Goal: Information Seeking & Learning: Check status

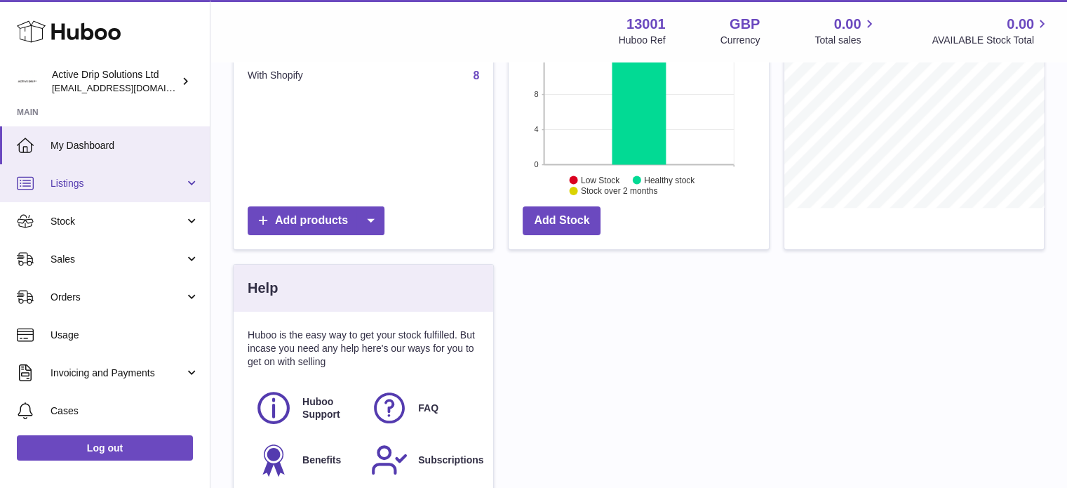
scroll to position [194, 0]
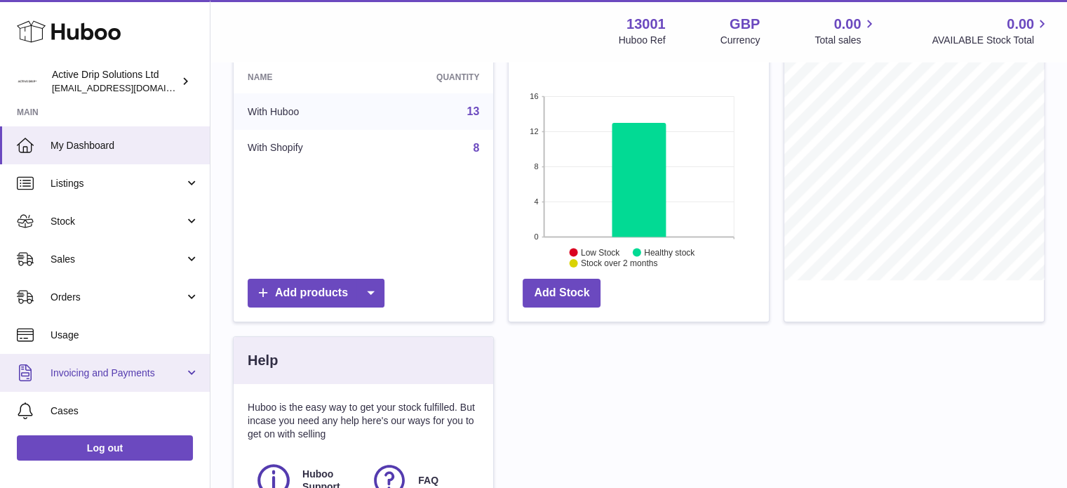
click at [176, 366] on span "Invoicing and Payments" at bounding box center [118, 372] width 134 height 13
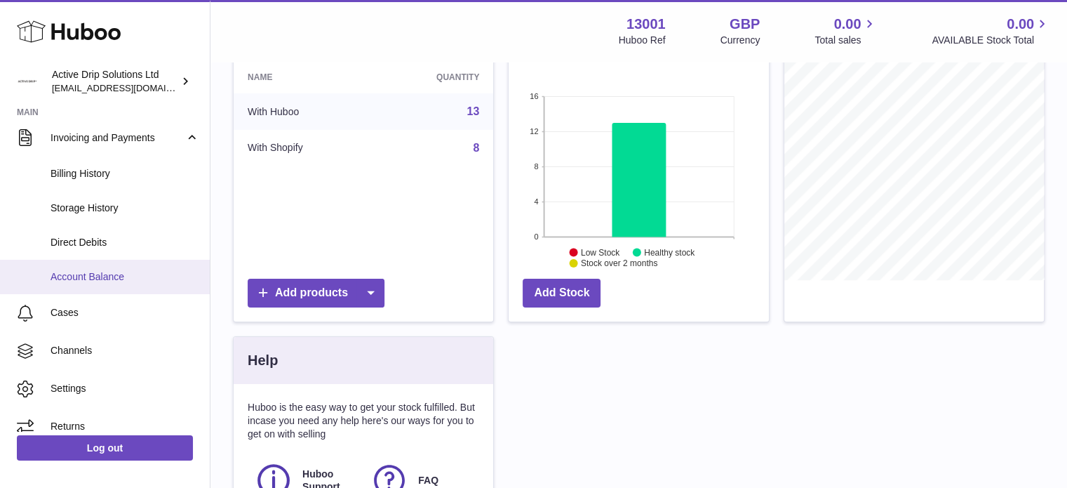
scroll to position [248, 0]
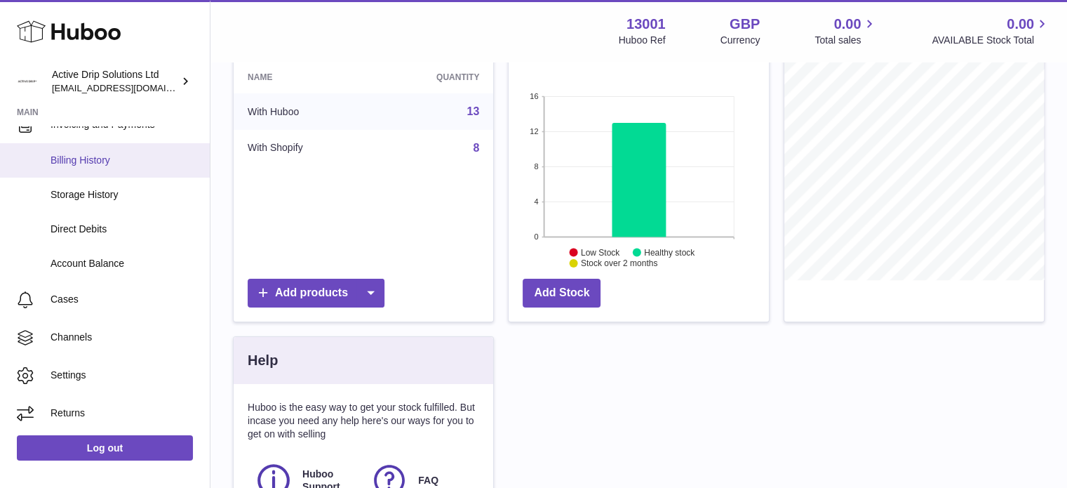
click at [101, 158] on span "Billing History" at bounding box center [125, 160] width 149 height 13
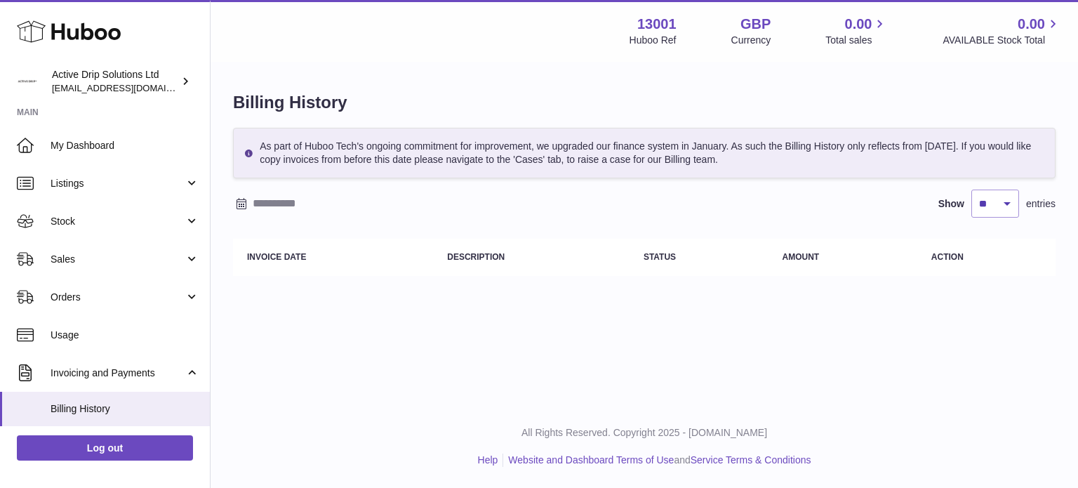
click at [722, 311] on div "Menu Huboo 13001 Huboo Ref GBP Currency 0.00 Total sales 0.00 AVAILABLE Stock T…" at bounding box center [644, 202] width 867 height 405
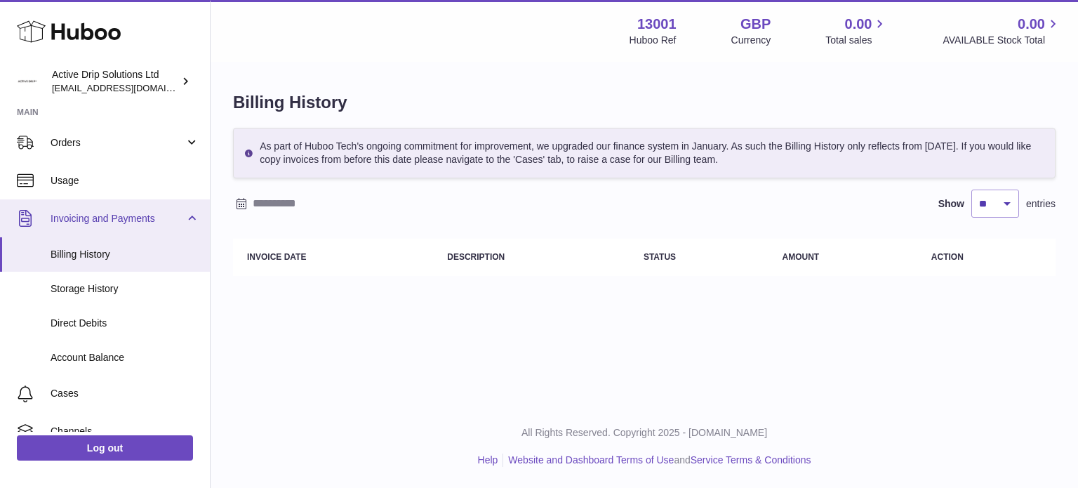
scroll to position [211, 0]
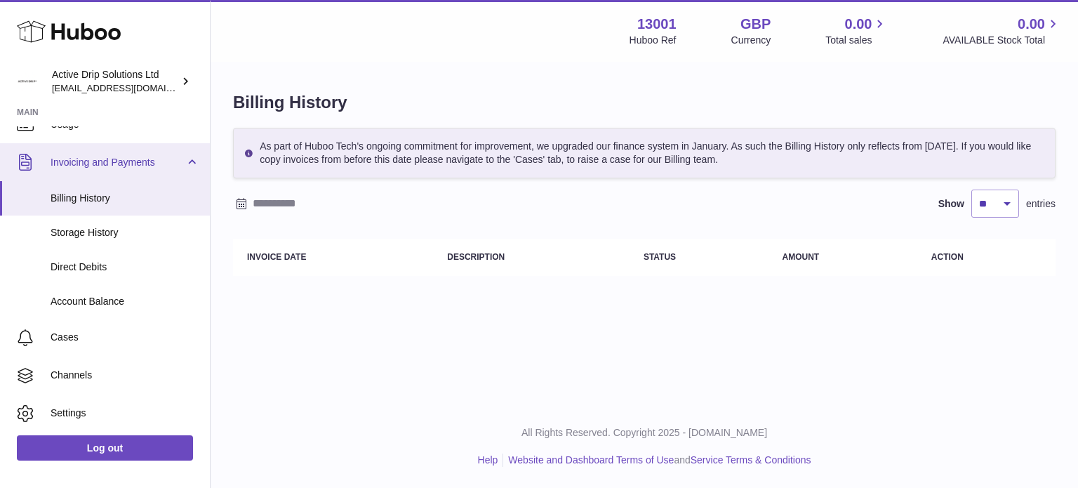
click at [119, 159] on span "Invoicing and Payments" at bounding box center [118, 162] width 134 height 13
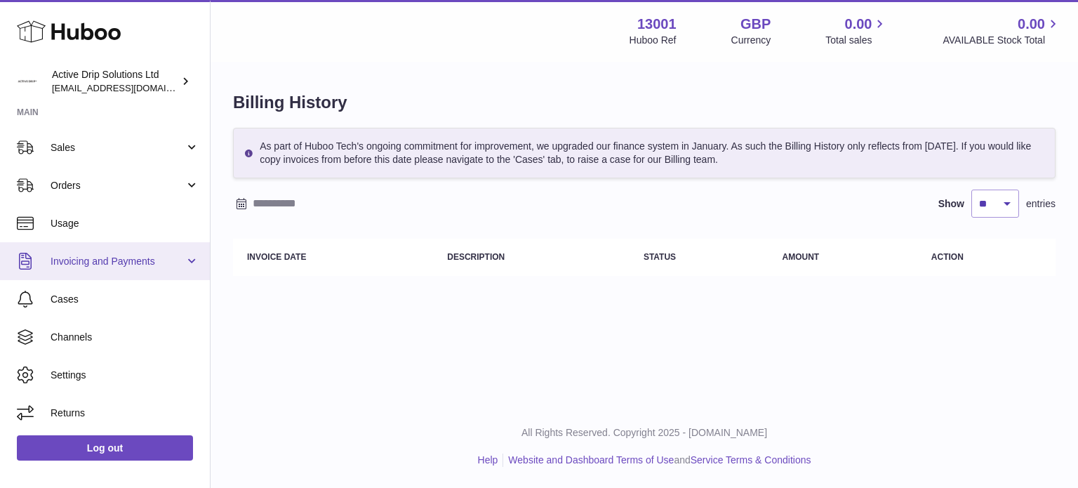
scroll to position [112, 0]
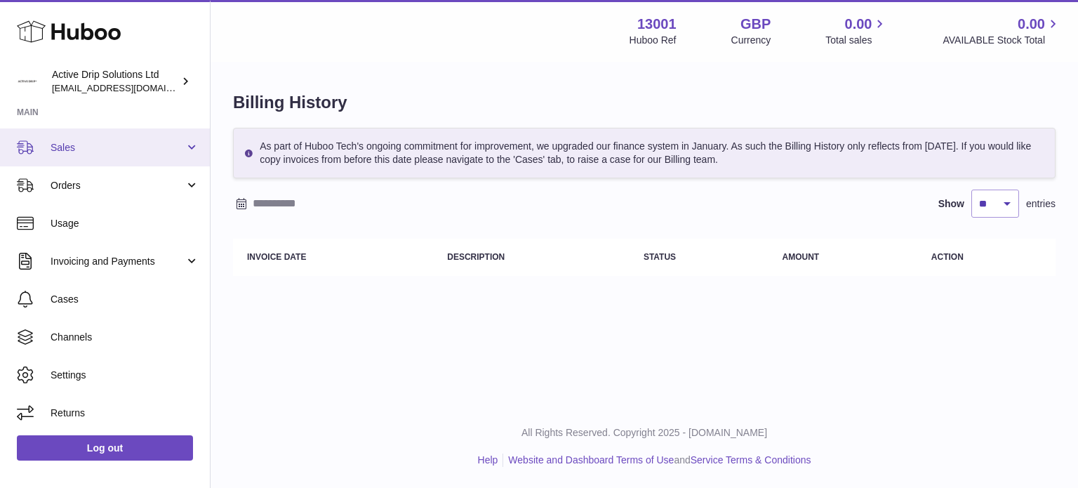
click at [74, 142] on span "Sales" at bounding box center [118, 147] width 134 height 13
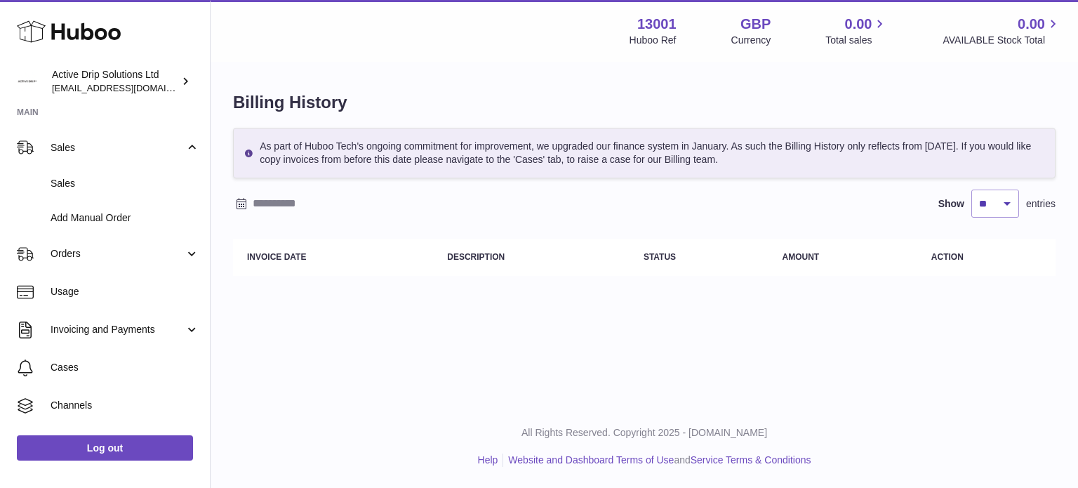
click at [260, 245] on th "Invoice Date" at bounding box center [333, 257] width 200 height 37
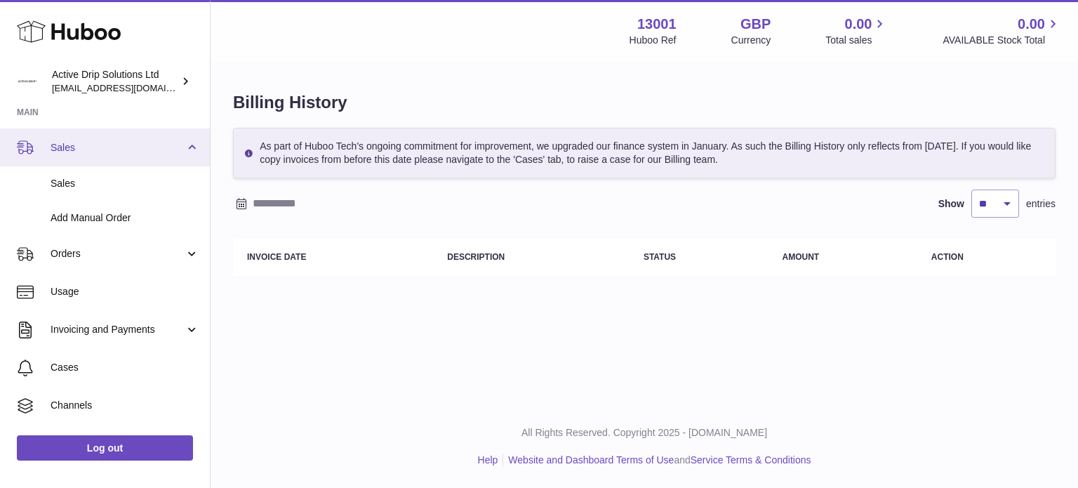
click at [79, 143] on span "Sales" at bounding box center [118, 147] width 134 height 13
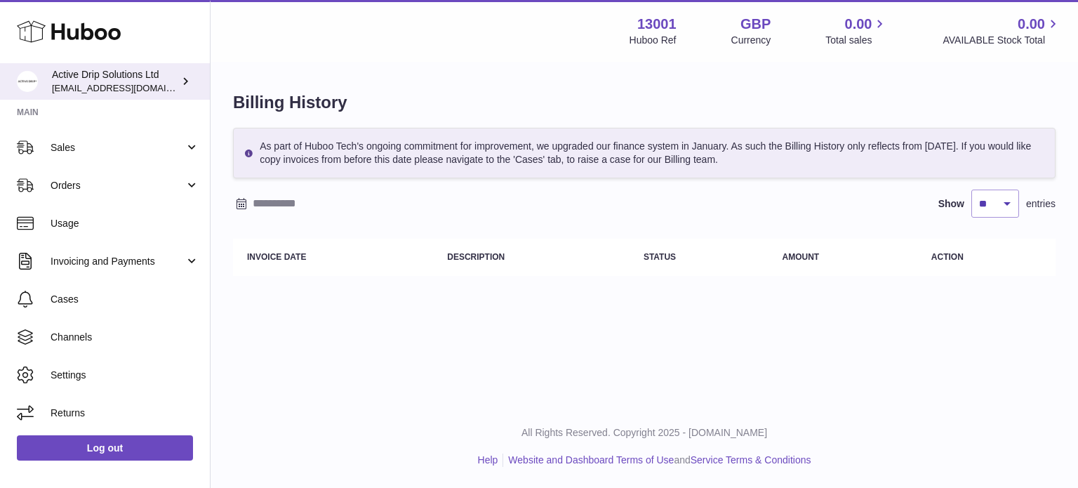
click at [119, 78] on div "Active Drip Solutions Ltd info@activedrip.com" at bounding box center [115, 81] width 126 height 27
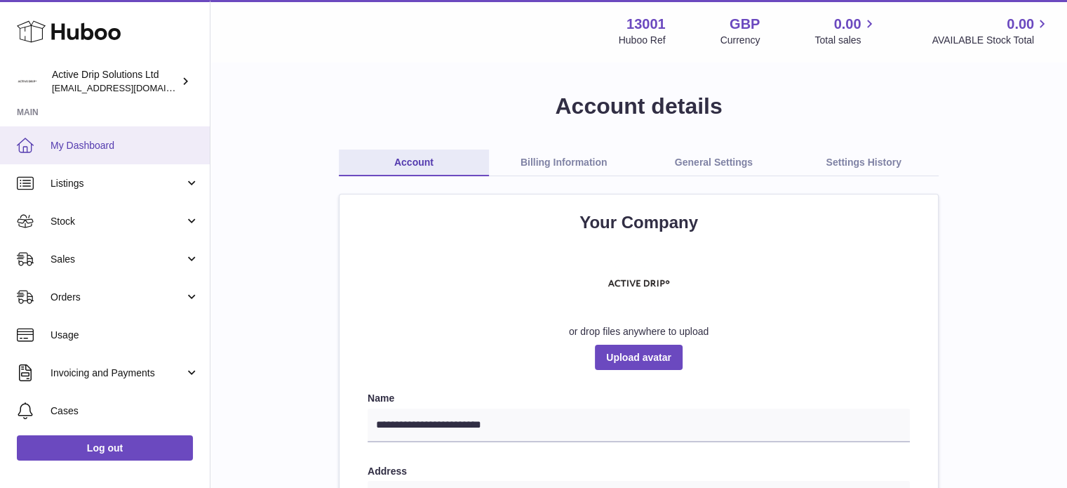
click at [112, 152] on link "My Dashboard" at bounding box center [105, 145] width 210 height 38
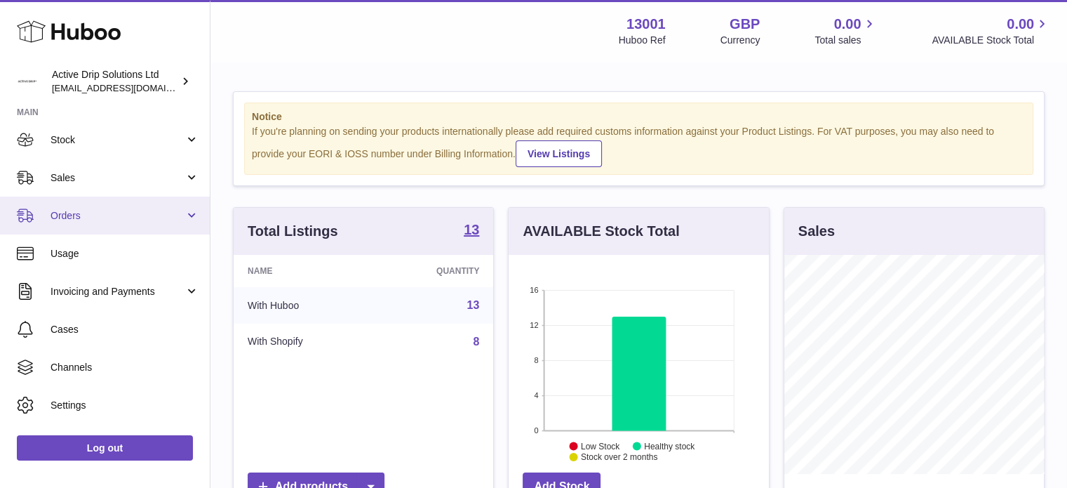
scroll to position [112, 0]
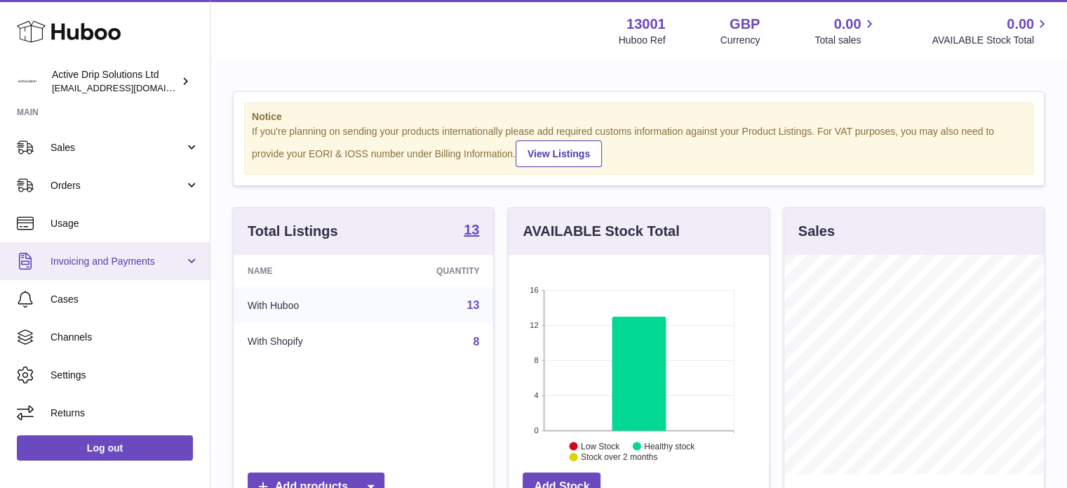
click at [113, 258] on span "Invoicing and Payments" at bounding box center [118, 261] width 134 height 13
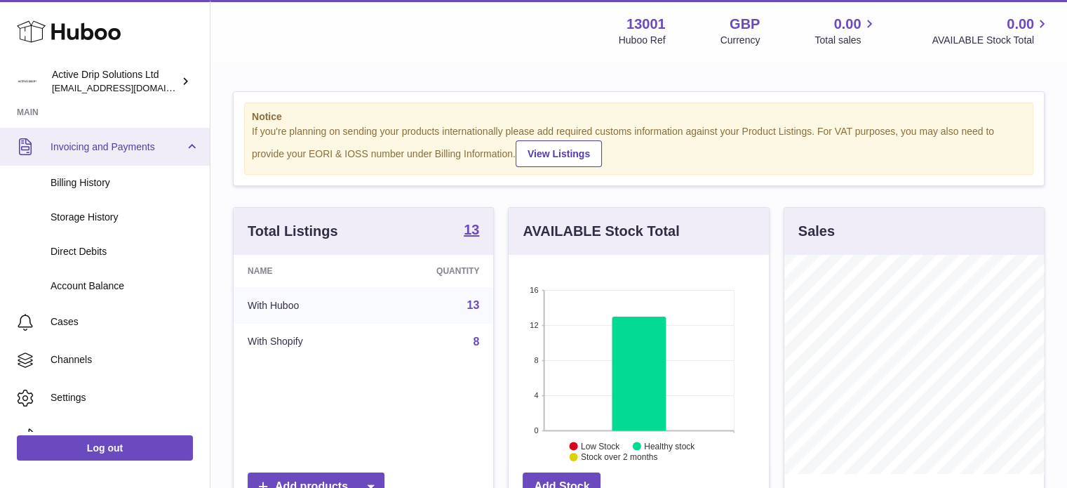
scroll to position [248, 0]
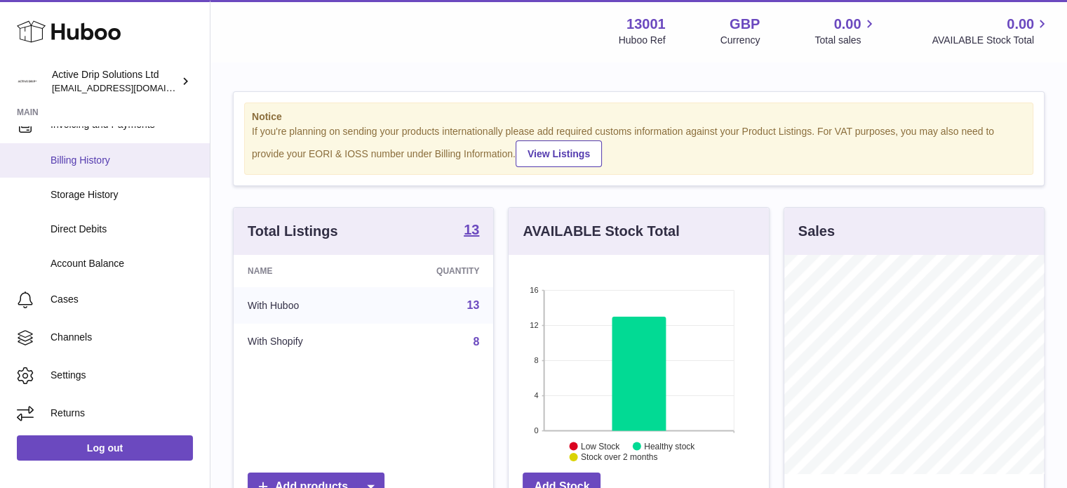
click at [81, 157] on span "Billing History" at bounding box center [125, 160] width 149 height 13
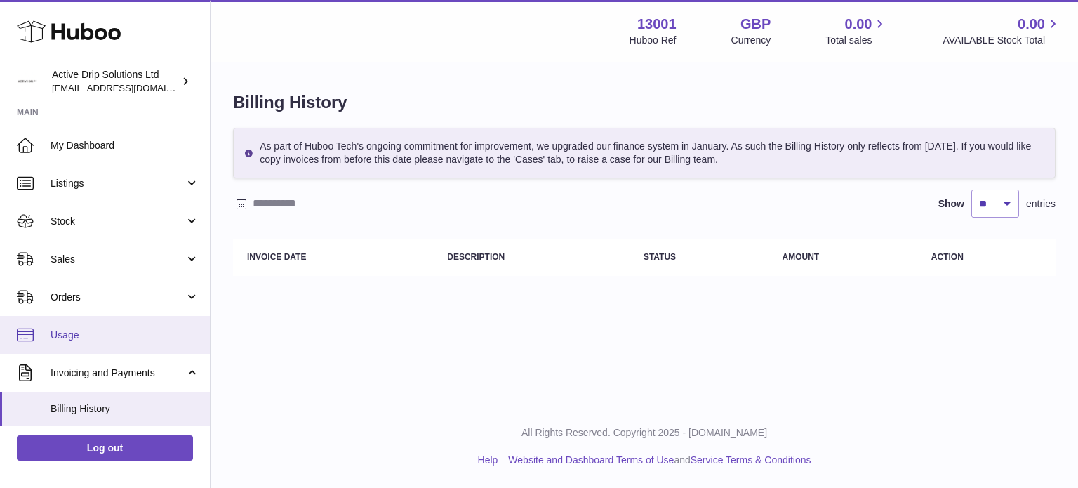
click at [65, 328] on span "Usage" at bounding box center [125, 334] width 149 height 13
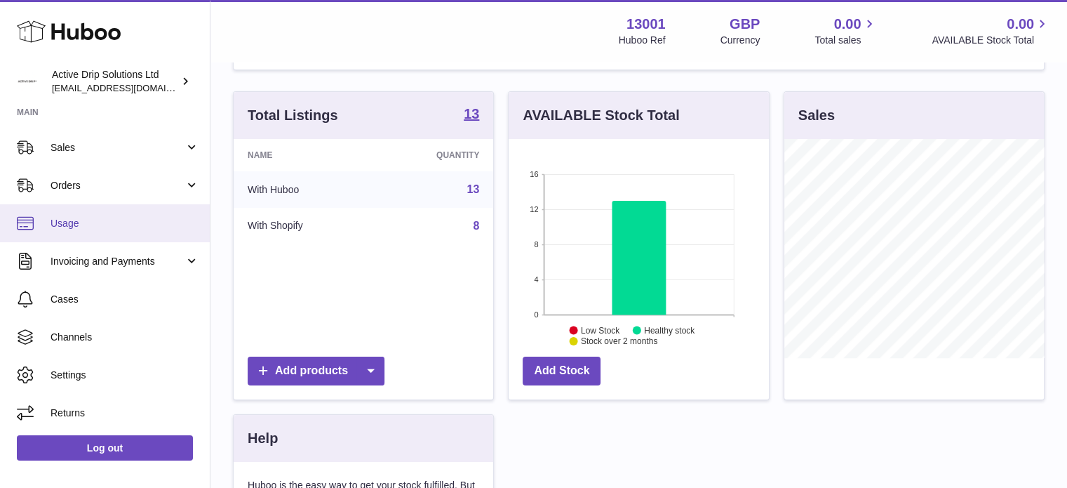
scroll to position [140, 0]
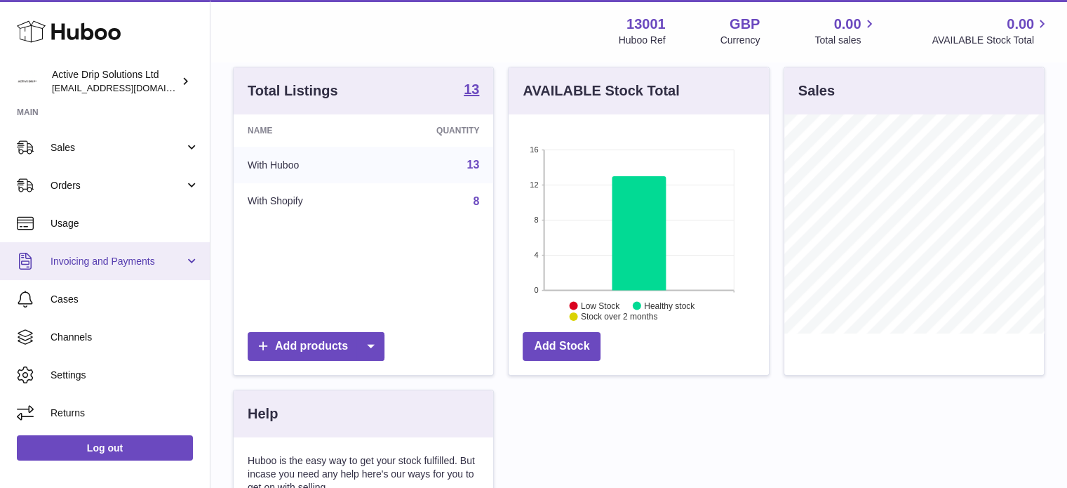
click at [146, 258] on span "Invoicing and Payments" at bounding box center [118, 261] width 134 height 13
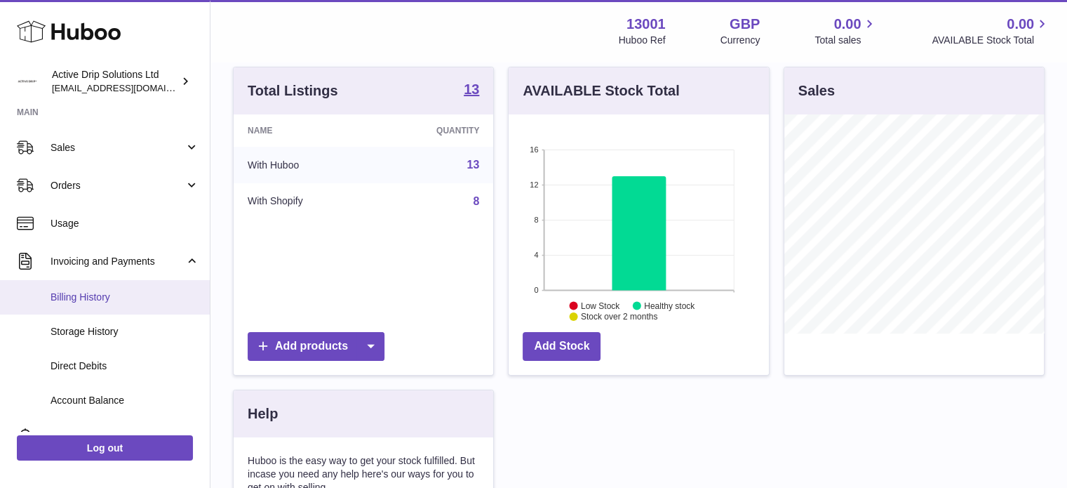
click at [107, 297] on span "Billing History" at bounding box center [125, 297] width 149 height 13
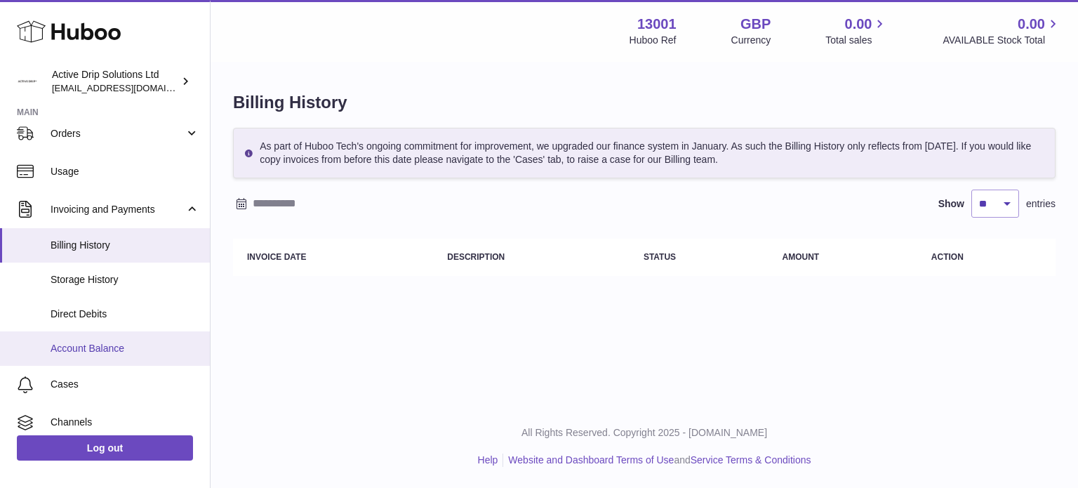
scroll to position [108, 0]
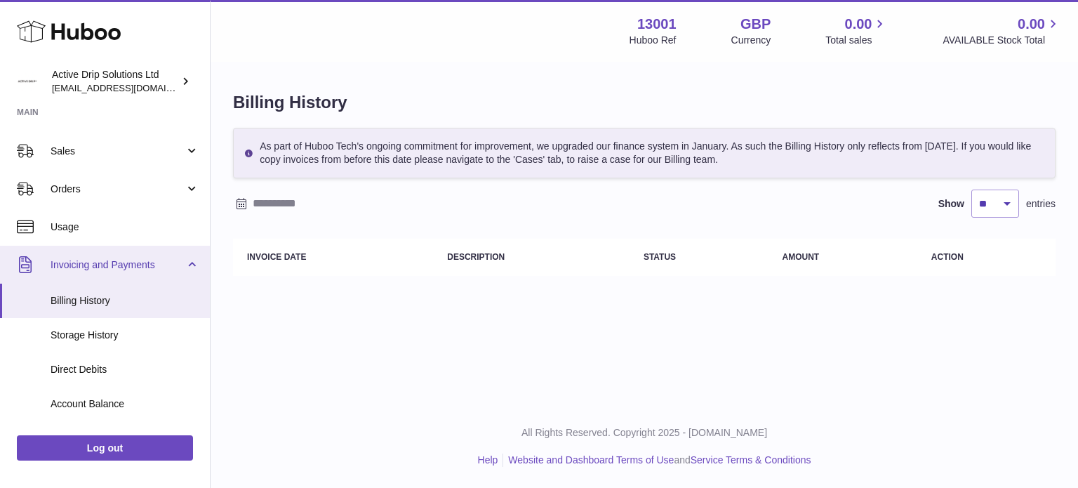
click at [113, 255] on link "Invoicing and Payments" at bounding box center [105, 265] width 210 height 38
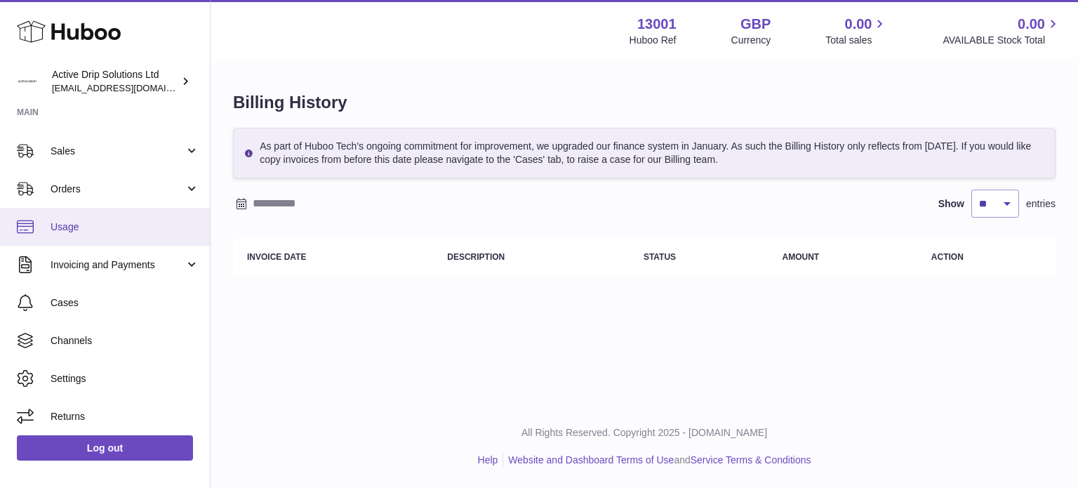
click at [67, 222] on span "Usage" at bounding box center [125, 226] width 149 height 13
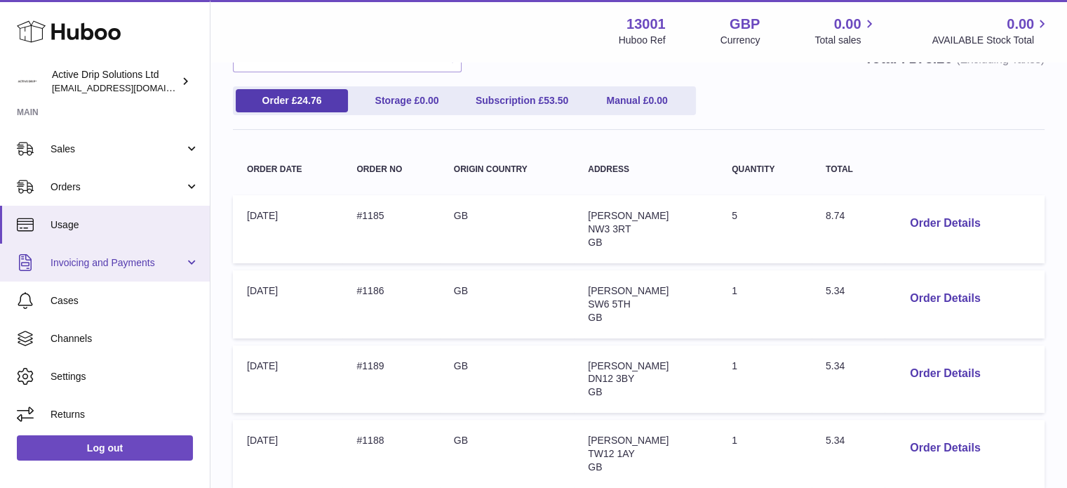
scroll to position [112, 0]
click at [14, 253] on link "Invoicing and Payments" at bounding box center [105, 261] width 210 height 38
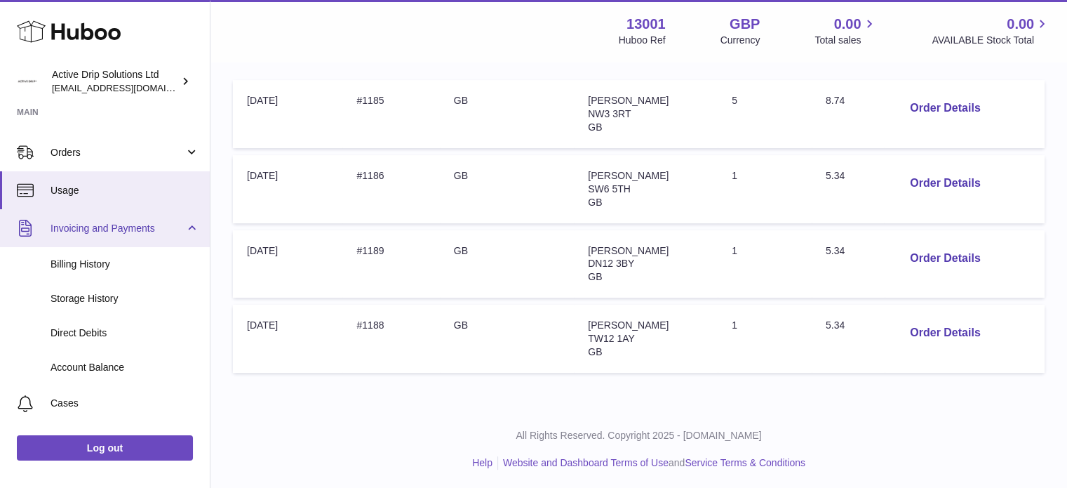
scroll to position [0, 0]
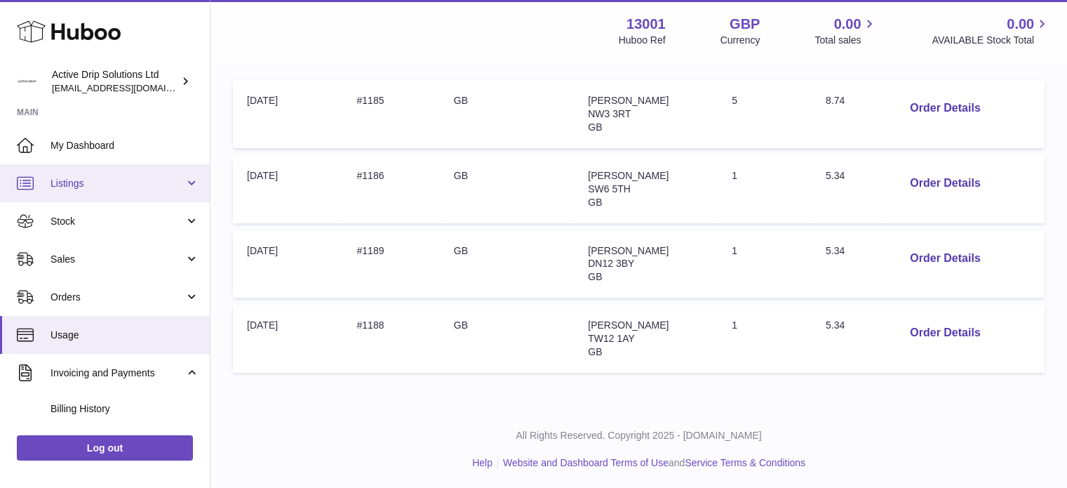
click at [79, 180] on span "Listings" at bounding box center [118, 183] width 134 height 13
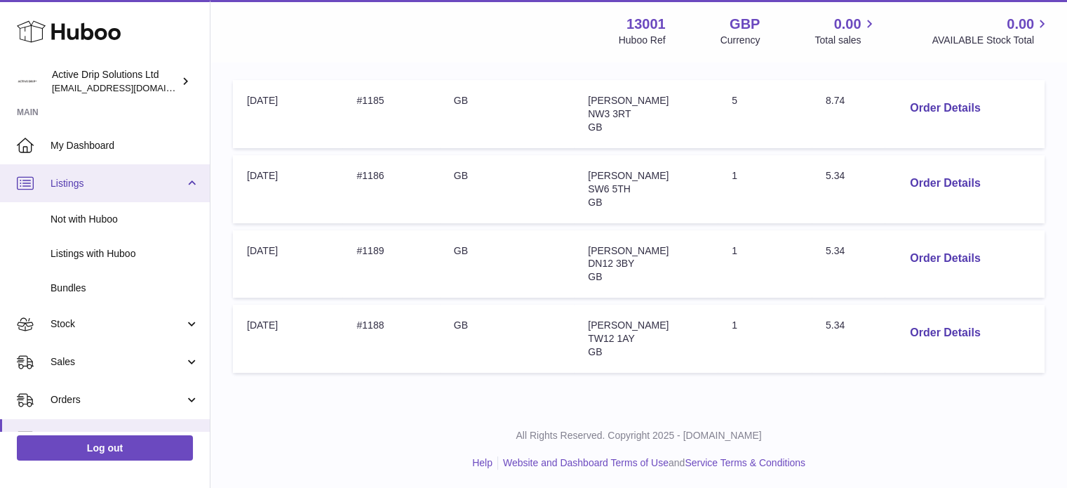
click at [101, 173] on link "Listings" at bounding box center [105, 183] width 210 height 38
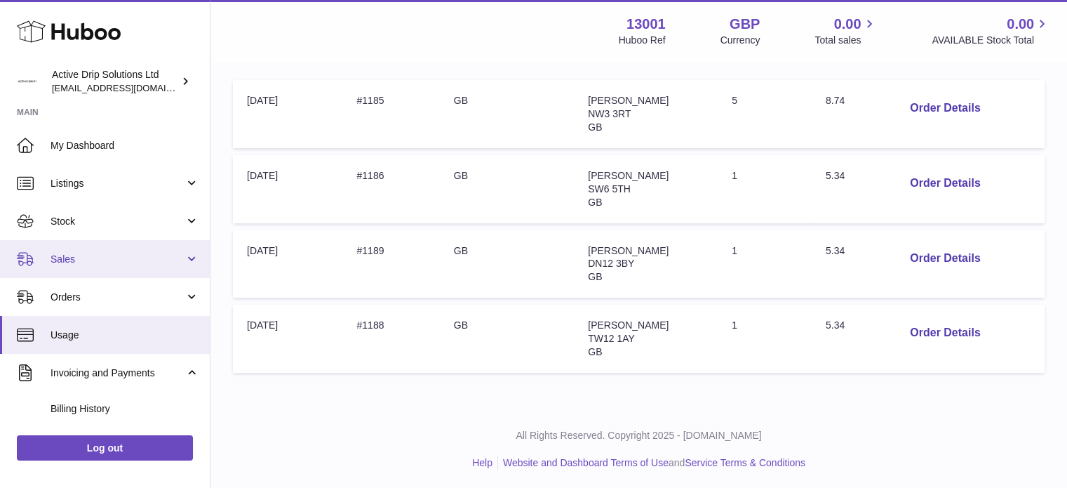
click at [183, 254] on link "Sales" at bounding box center [105, 259] width 210 height 38
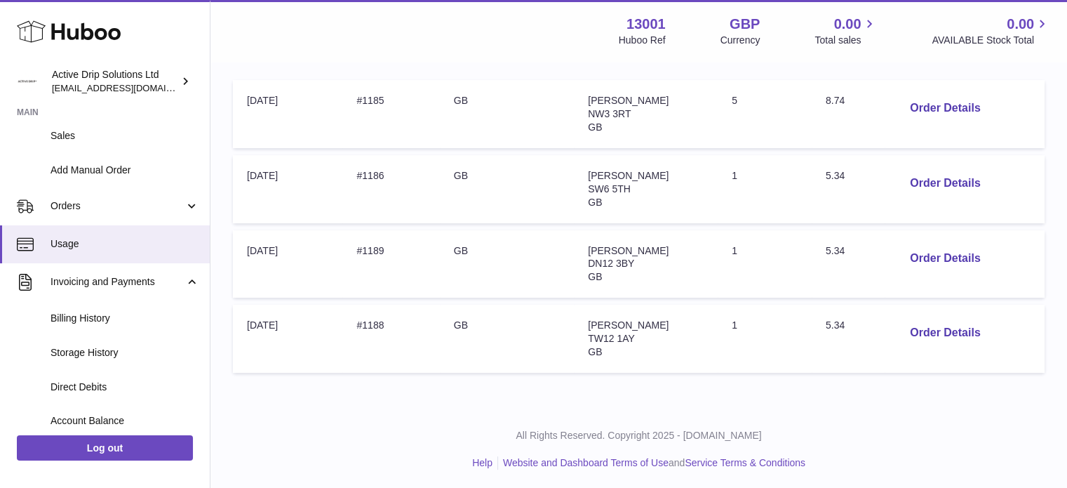
scroll to position [211, 0]
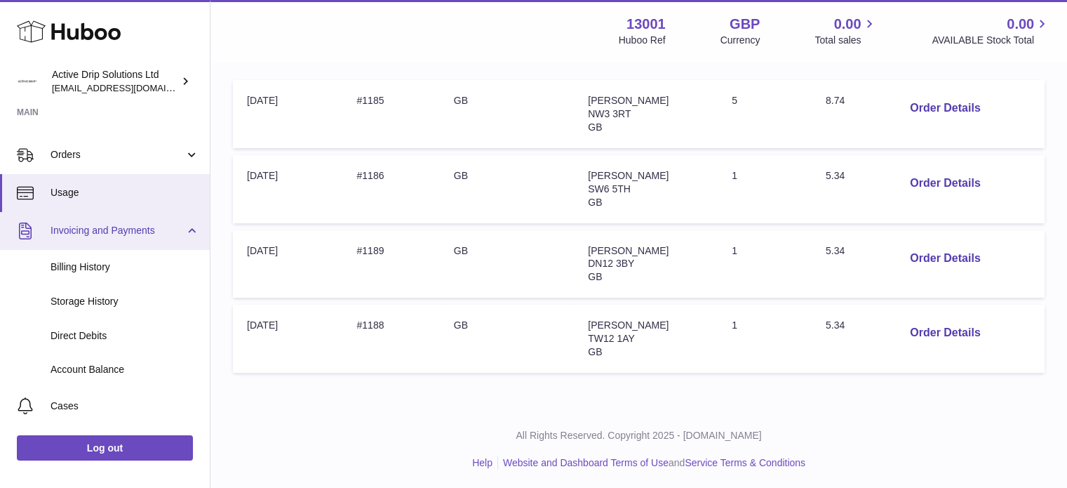
click at [124, 224] on span "Invoicing and Payments" at bounding box center [118, 230] width 134 height 13
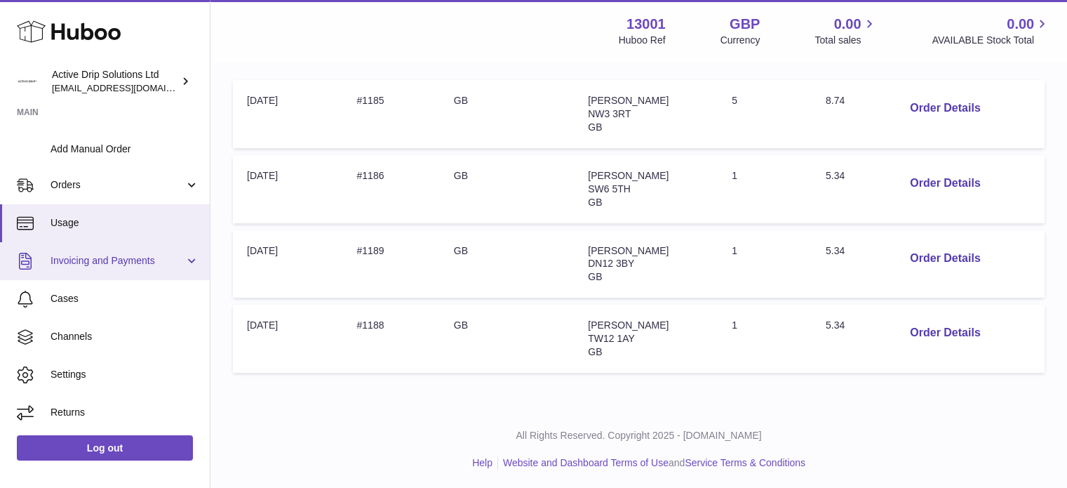
scroll to position [180, 0]
click at [131, 260] on span "Invoicing and Payments" at bounding box center [118, 261] width 134 height 13
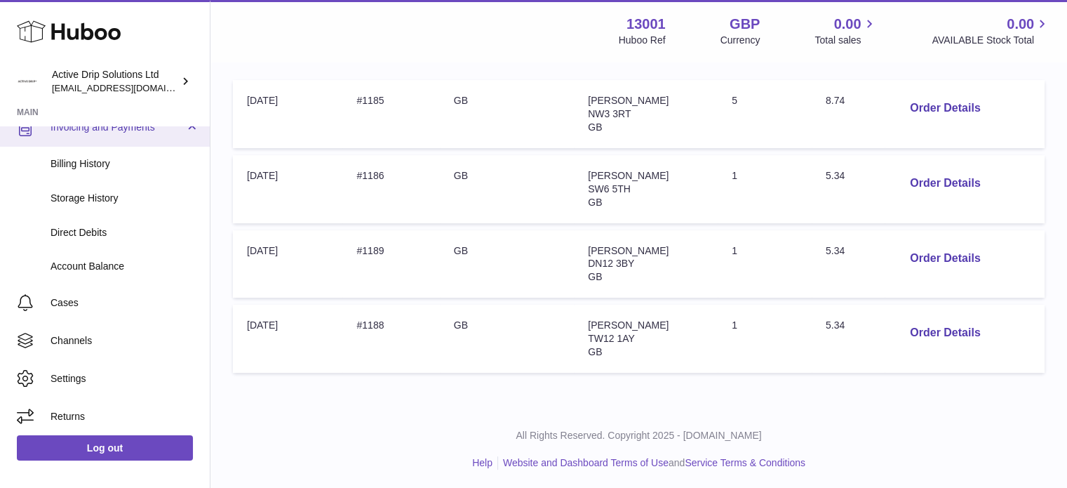
scroll to position [317, 0]
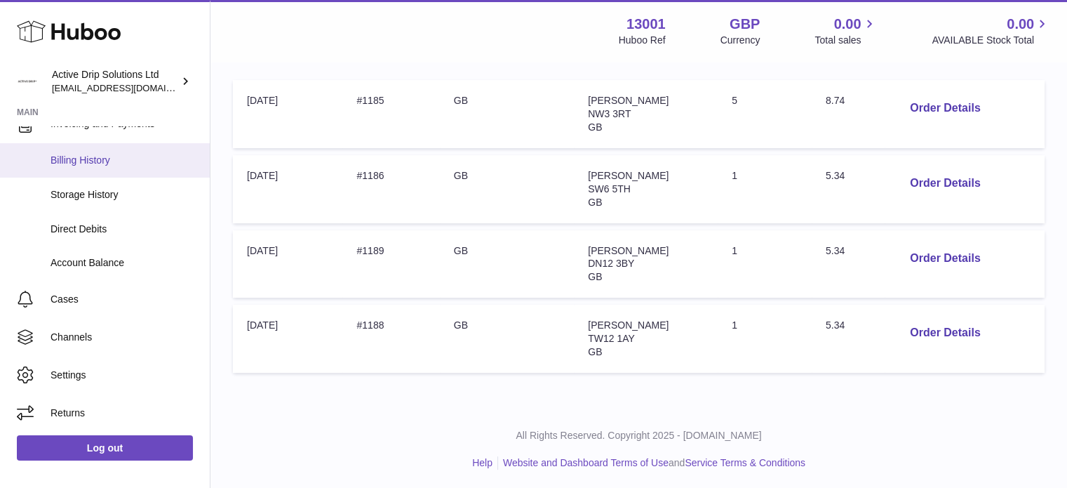
click at [81, 159] on span "Billing History" at bounding box center [125, 160] width 149 height 13
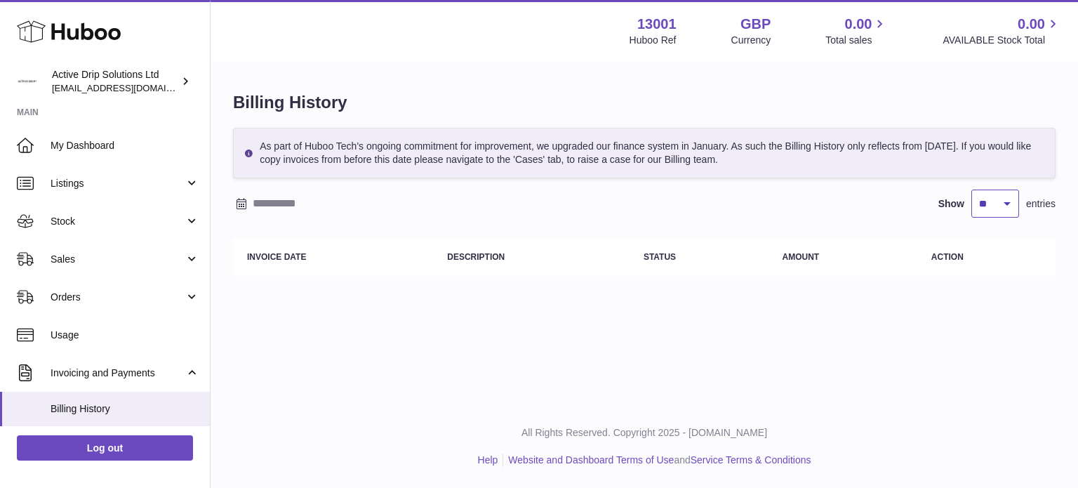
click at [1009, 201] on select "** ** ** ***" at bounding box center [995, 203] width 48 height 28
select select "***"
click at [971, 189] on select "** ** ** ***" at bounding box center [995, 203] width 48 height 28
drag, startPoint x: 264, startPoint y: 186, endPoint x: 264, endPoint y: 196, distance: 9.8
click at [264, 187] on div "As part of Huboo Tech's ongoing commitment for improvement, we upgraded our fin…" at bounding box center [644, 205] width 822 height 155
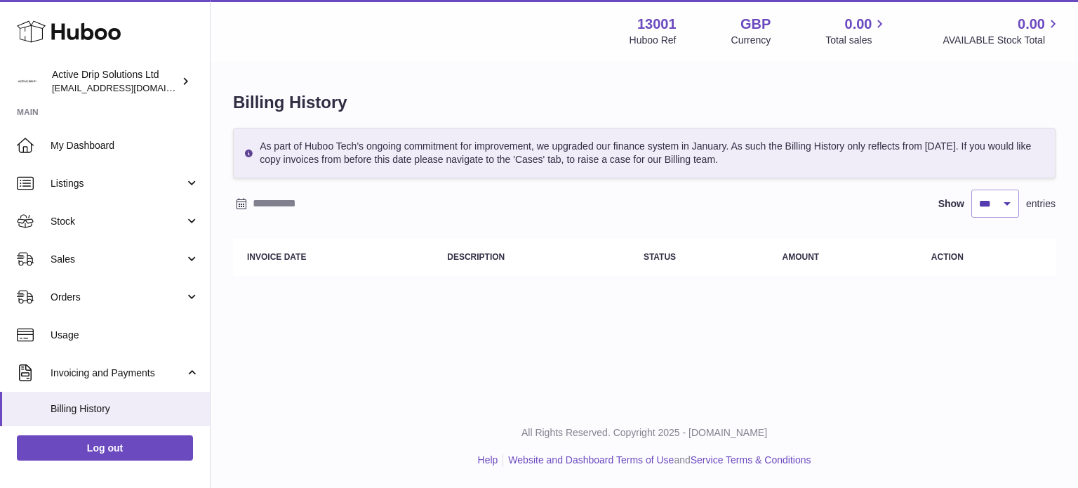
click at [266, 201] on input "text" at bounding box center [362, 203] width 219 height 22
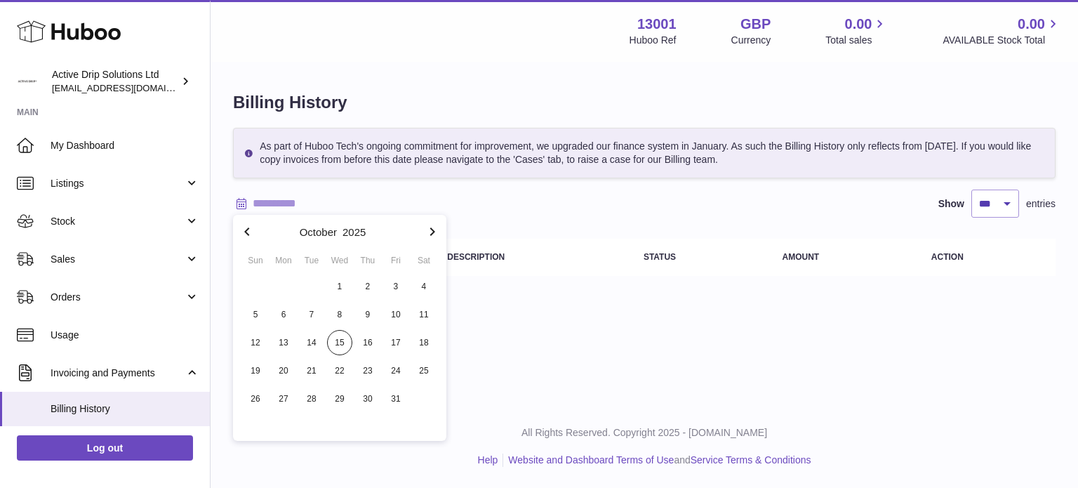
click at [267, 201] on input "text" at bounding box center [362, 203] width 219 height 22
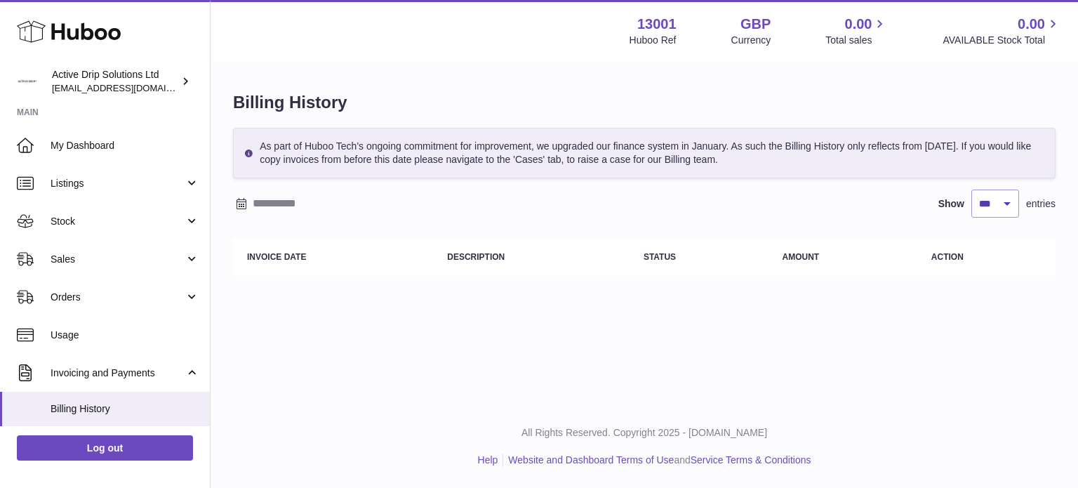
click at [267, 201] on input "text" at bounding box center [362, 203] width 219 height 22
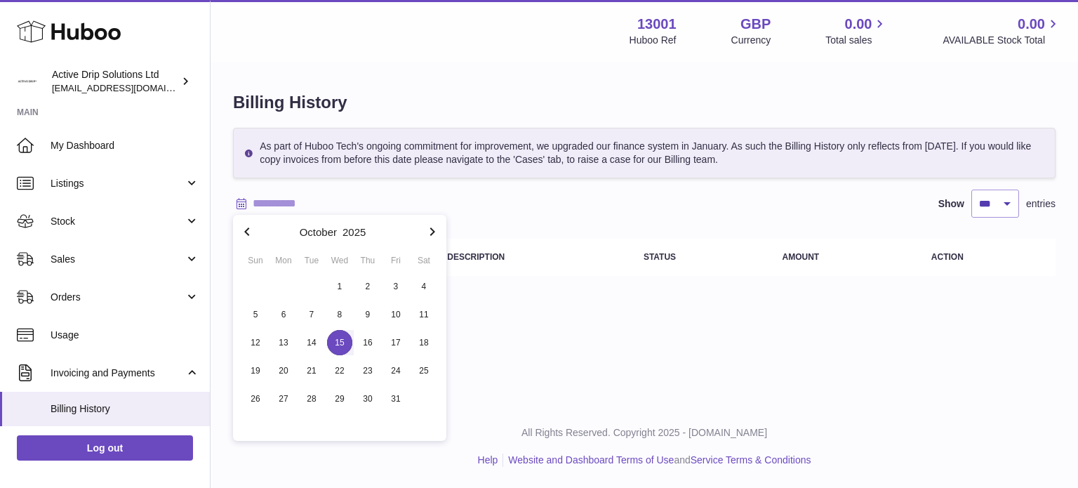
click at [337, 340] on span "15" at bounding box center [339, 342] width 25 height 25
click at [256, 225] on button "button" at bounding box center [247, 232] width 28 height 34
click at [249, 232] on icon "button" at bounding box center [247, 231] width 17 height 17
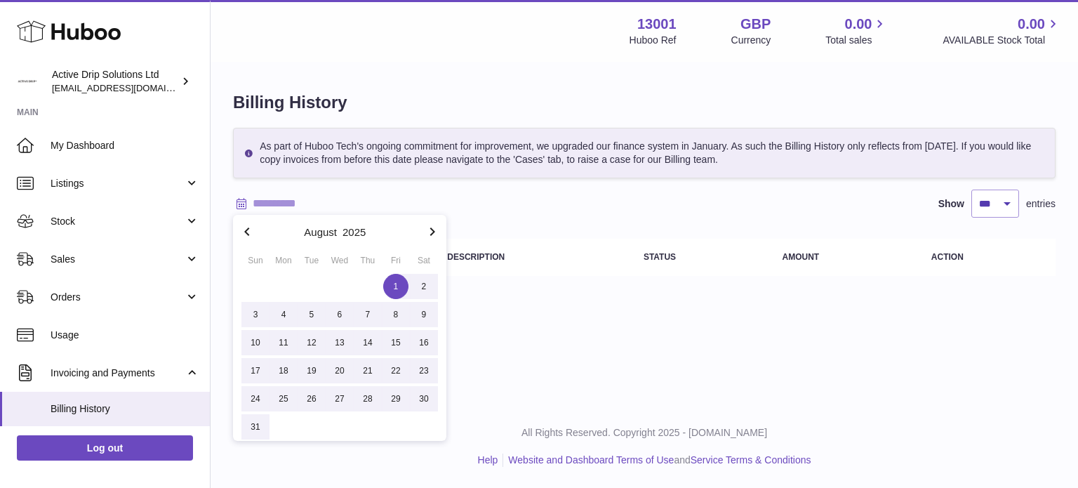
click at [395, 286] on span "1" at bounding box center [395, 286] width 25 height 25
type input "**********"
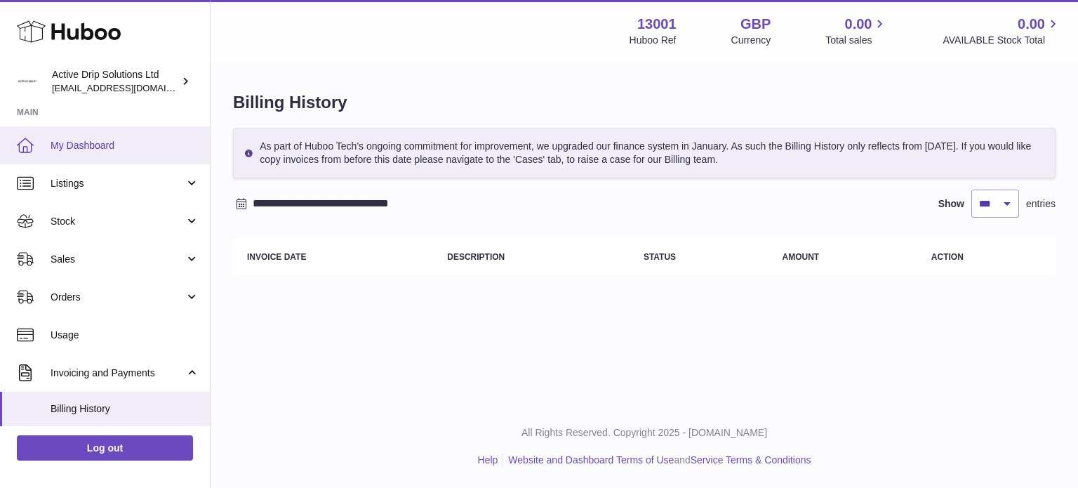
click at [95, 139] on span "My Dashboard" at bounding box center [125, 145] width 149 height 13
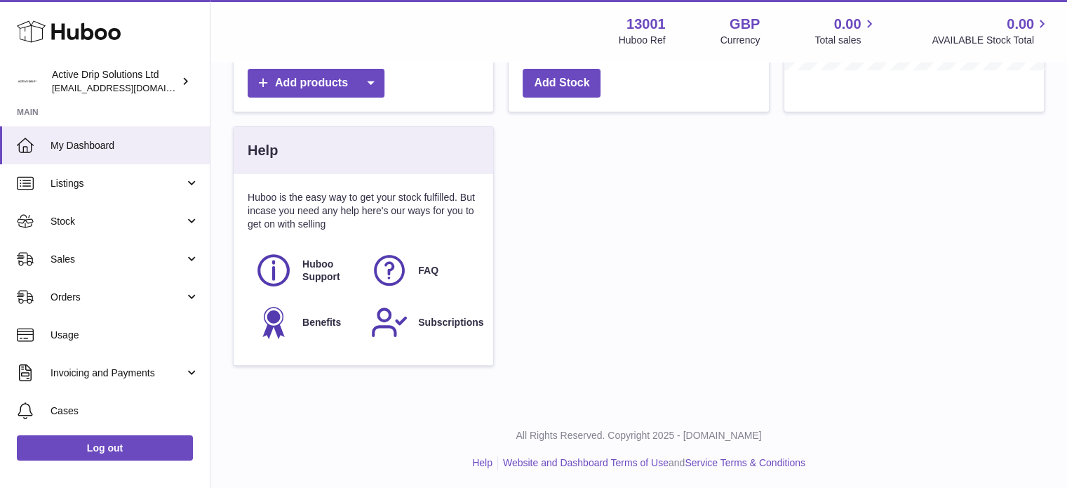
scroll to position [404, 0]
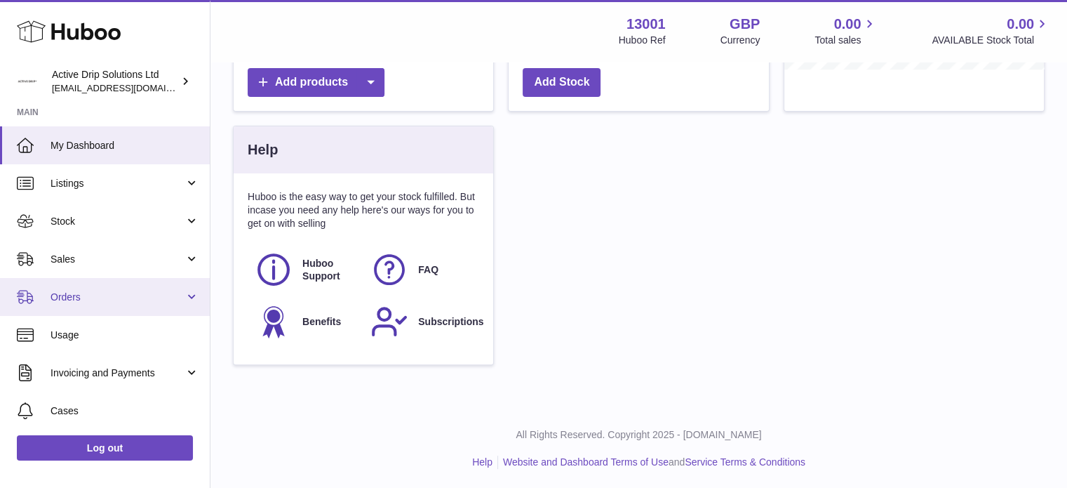
click at [81, 294] on span "Orders" at bounding box center [118, 297] width 134 height 13
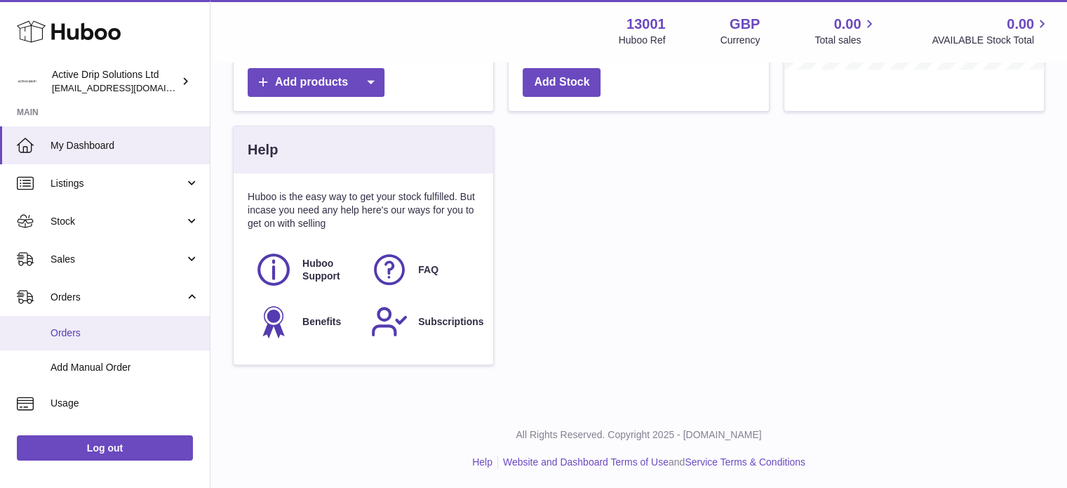
click at [84, 326] on span "Orders" at bounding box center [125, 332] width 149 height 13
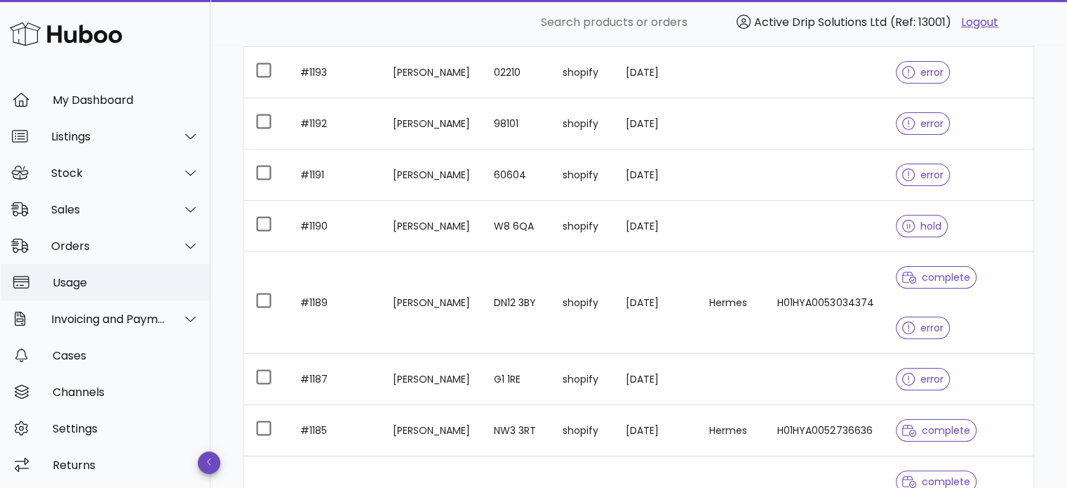
scroll to position [211, 0]
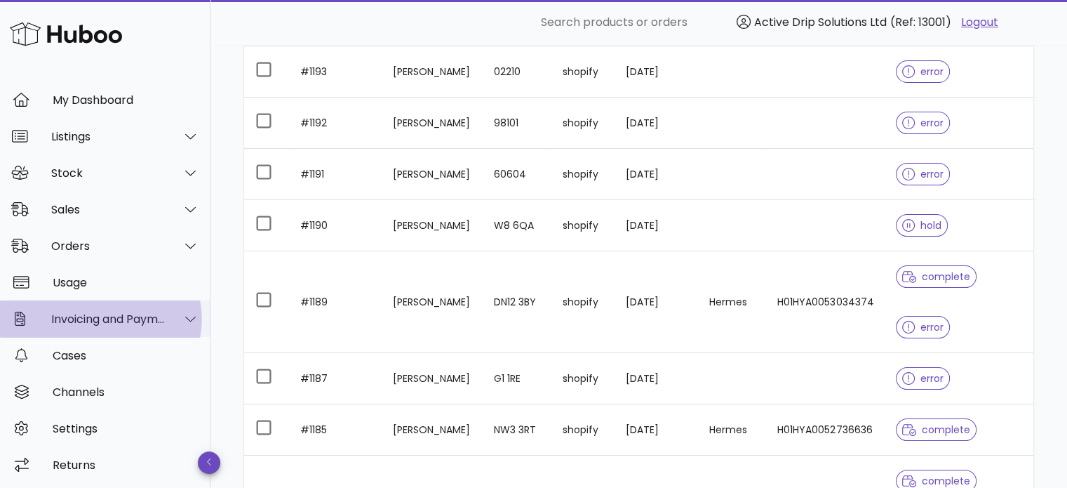
click at [98, 318] on div "Invoicing and Payments" at bounding box center [108, 318] width 114 height 13
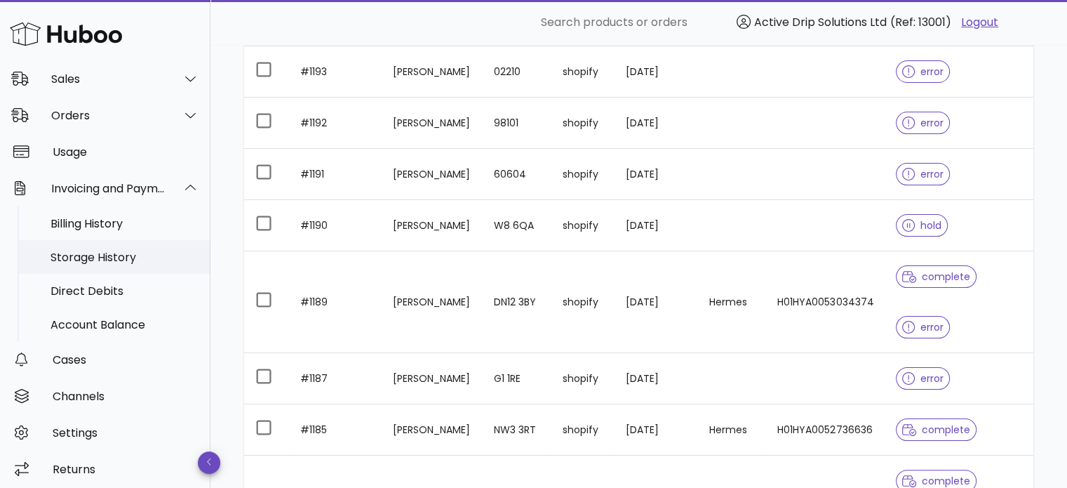
scroll to position [161, 0]
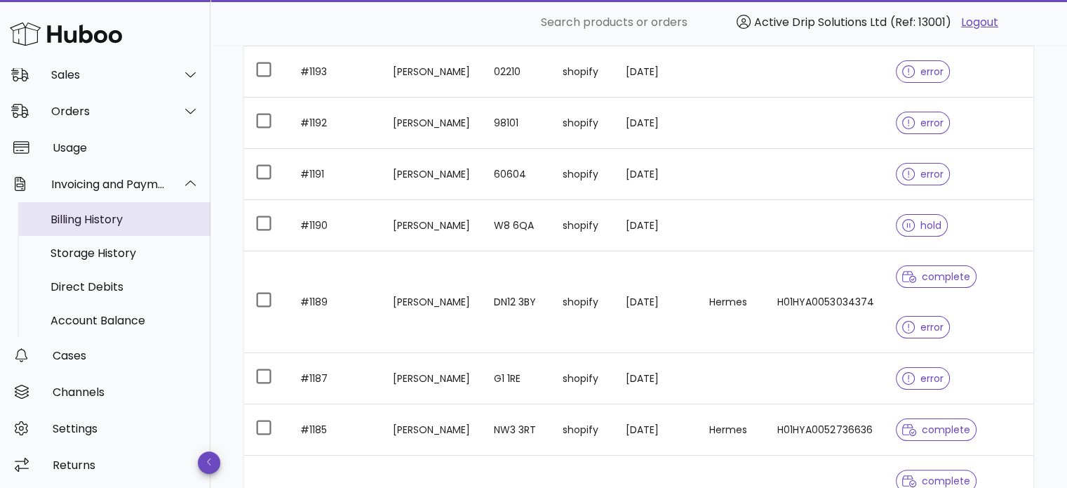
click at [105, 223] on div "Billing History" at bounding box center [125, 219] width 149 height 13
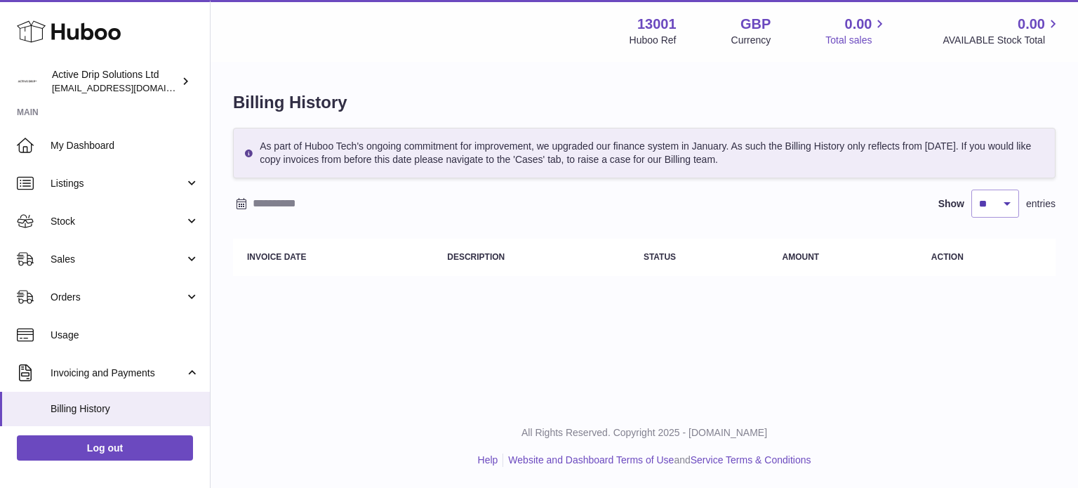
click at [874, 22] on icon at bounding box center [880, 24] width 16 height 16
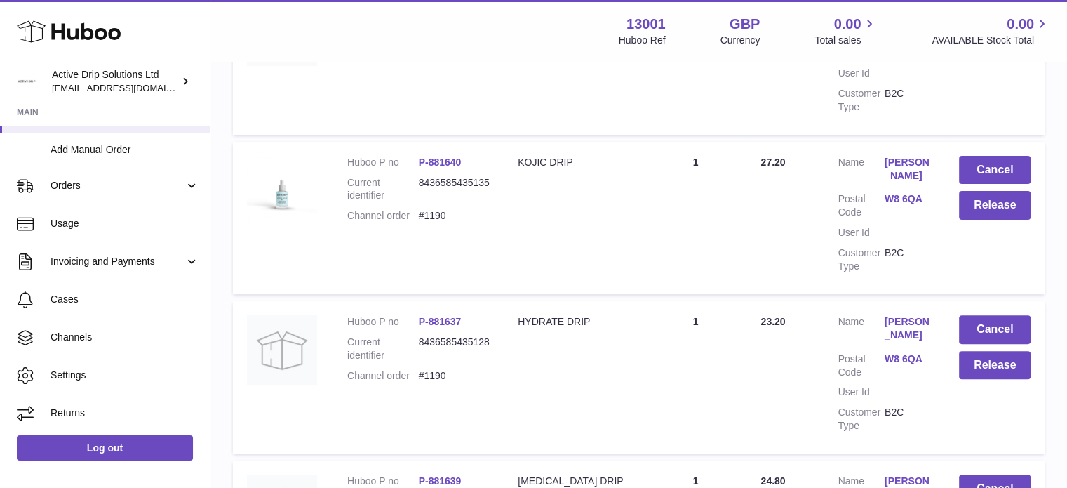
scroll to position [421, 0]
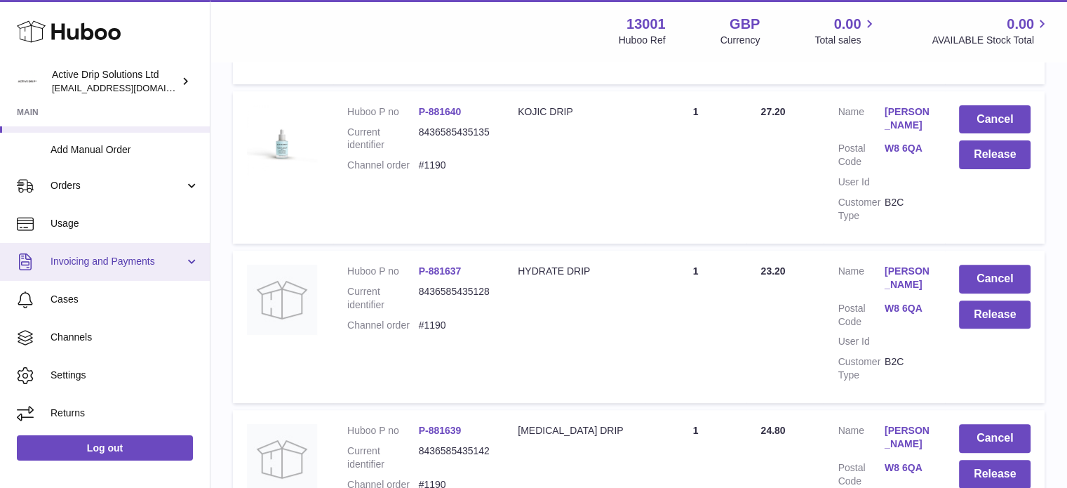
click at [90, 262] on span "Invoicing and Payments" at bounding box center [118, 261] width 134 height 13
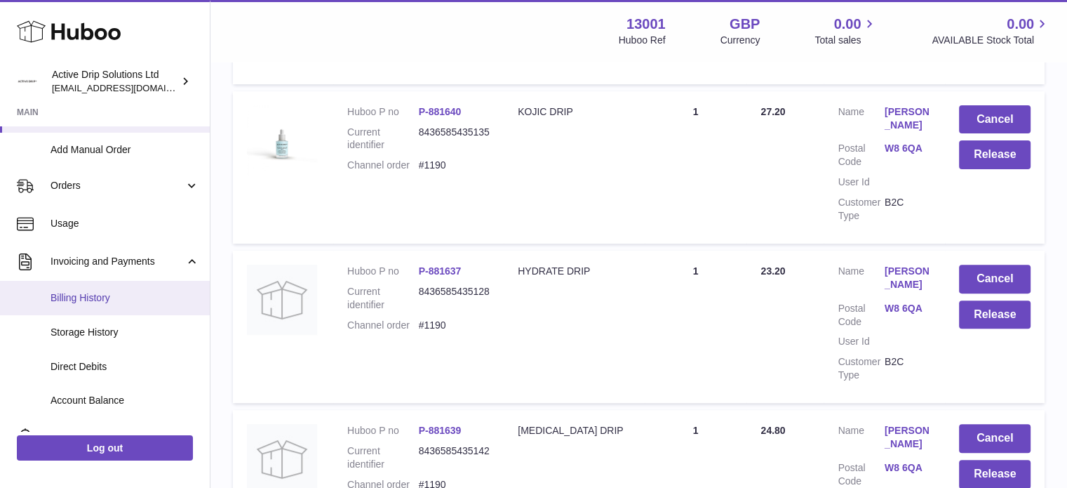
click at [97, 298] on span "Billing History" at bounding box center [125, 297] width 149 height 13
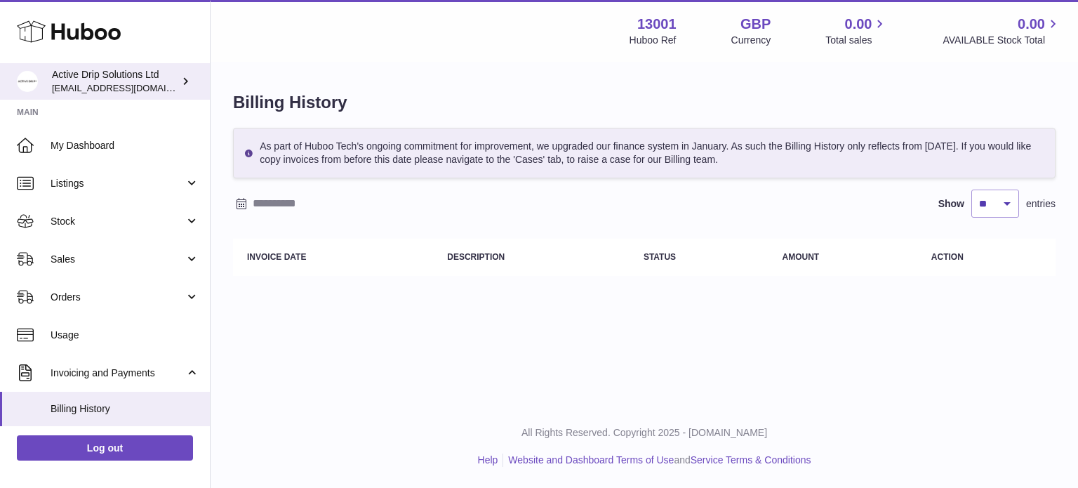
click at [121, 78] on div "Active Drip Solutions Ltd info@activedrip.com" at bounding box center [115, 81] width 126 height 27
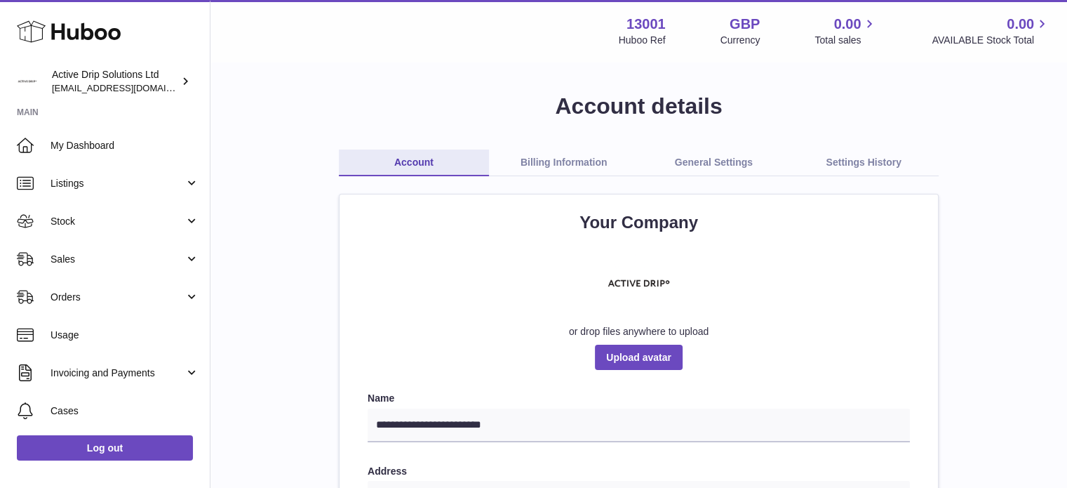
click at [583, 163] on link "Billing Information" at bounding box center [564, 162] width 150 height 27
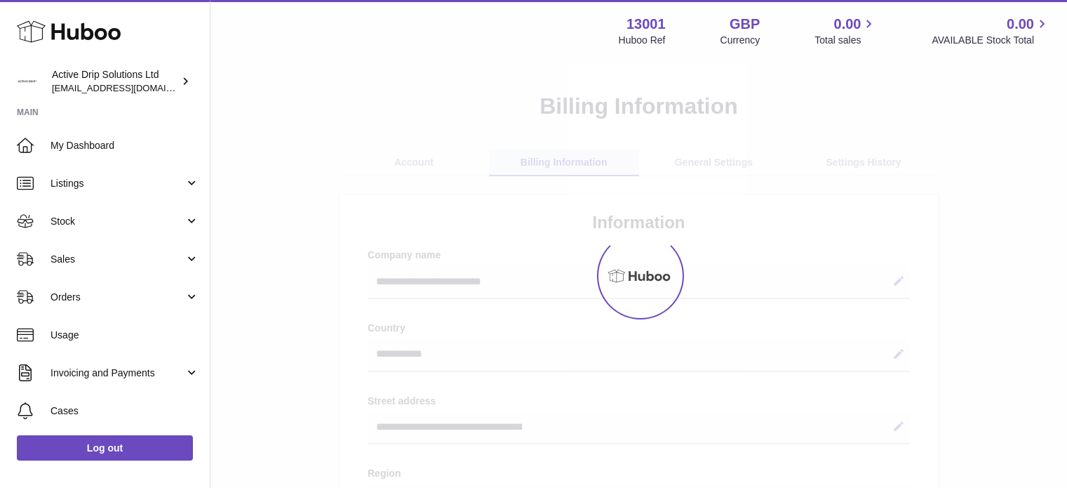
select select "**"
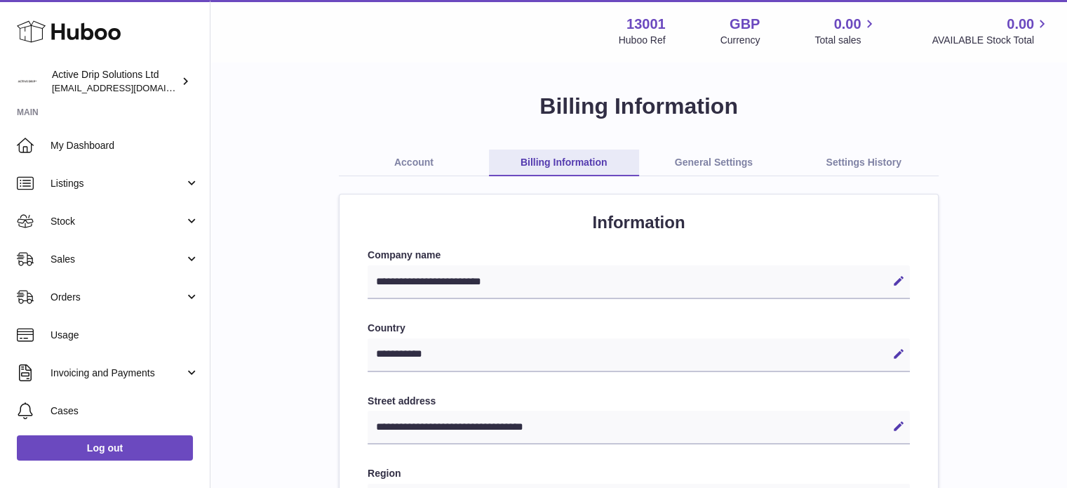
click at [703, 155] on link "General Settings" at bounding box center [714, 162] width 150 height 27
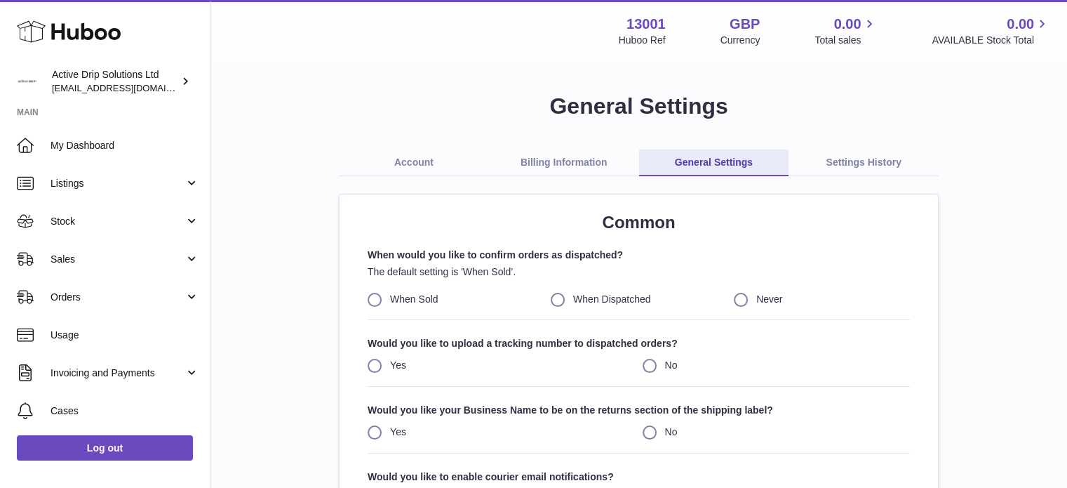
click at [868, 165] on link "Settings History" at bounding box center [864, 162] width 150 height 27
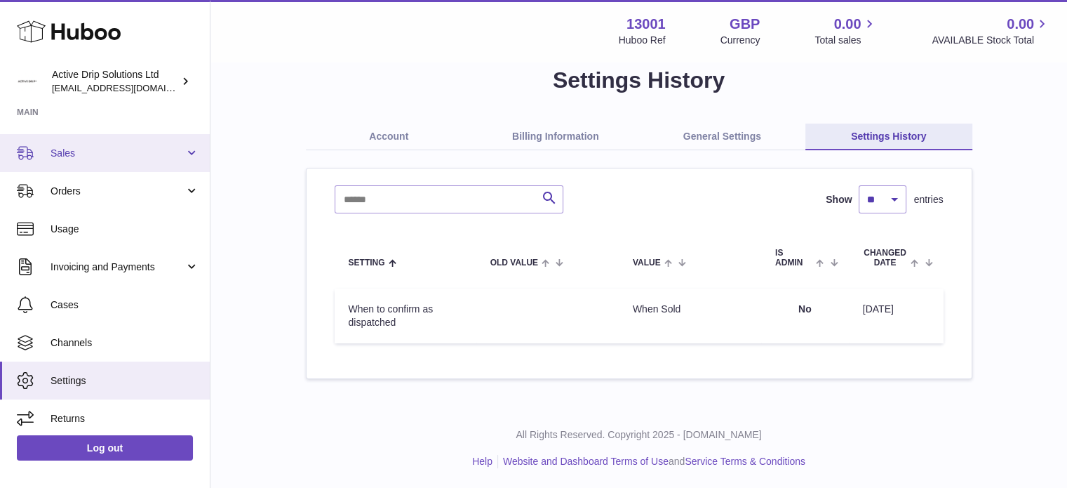
scroll to position [112, 0]
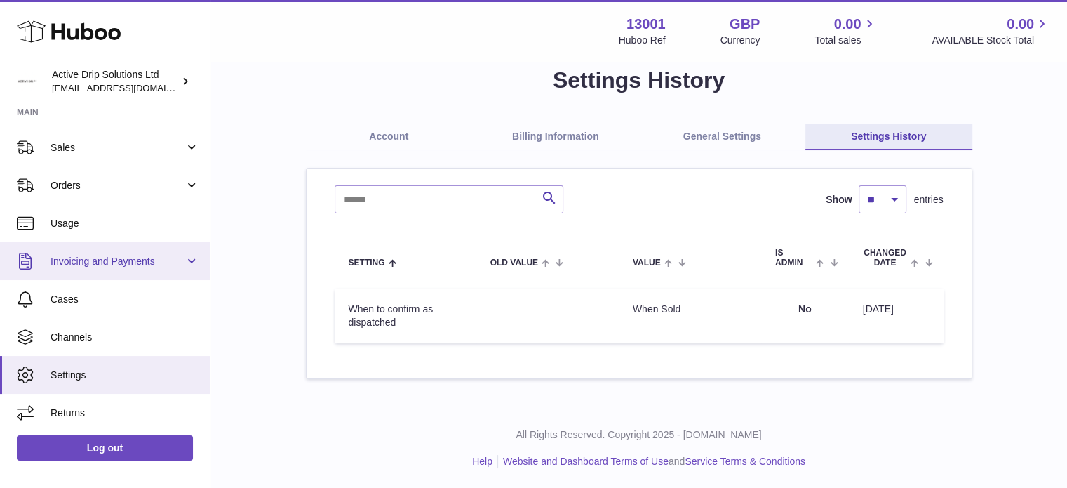
click at [98, 255] on span "Invoicing and Payments" at bounding box center [118, 261] width 134 height 13
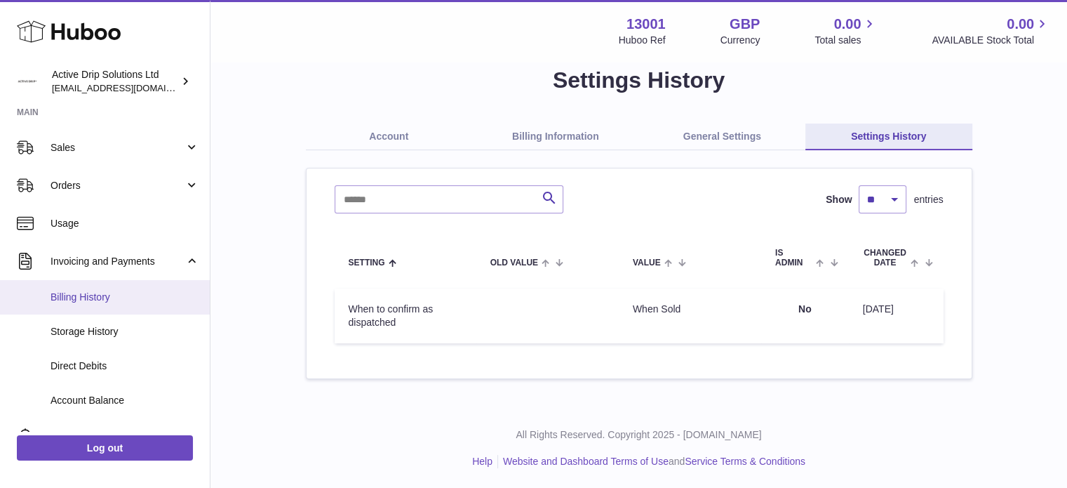
click at [97, 294] on span "Billing History" at bounding box center [125, 297] width 149 height 13
